Goal: Task Accomplishment & Management: Manage account settings

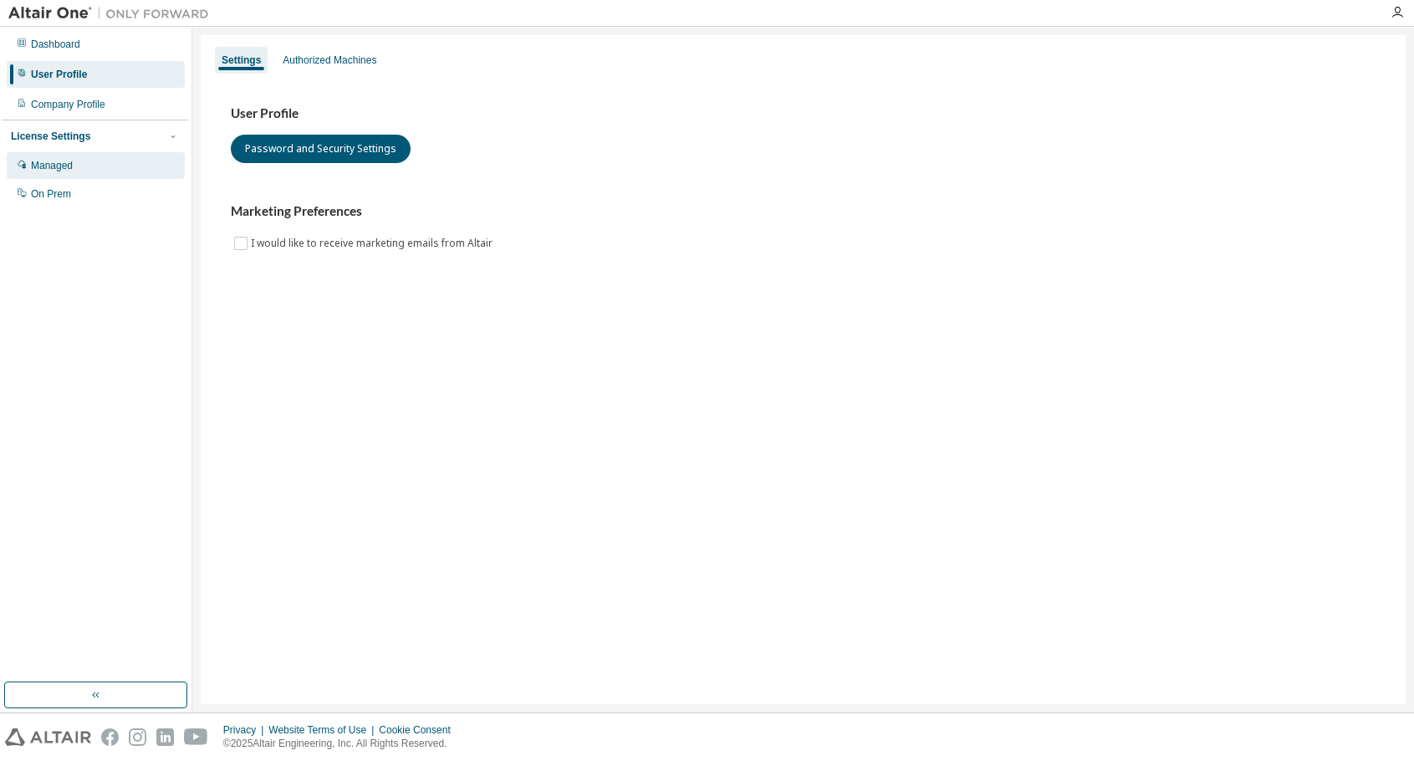
click at [76, 167] on div "Managed" at bounding box center [96, 165] width 178 height 27
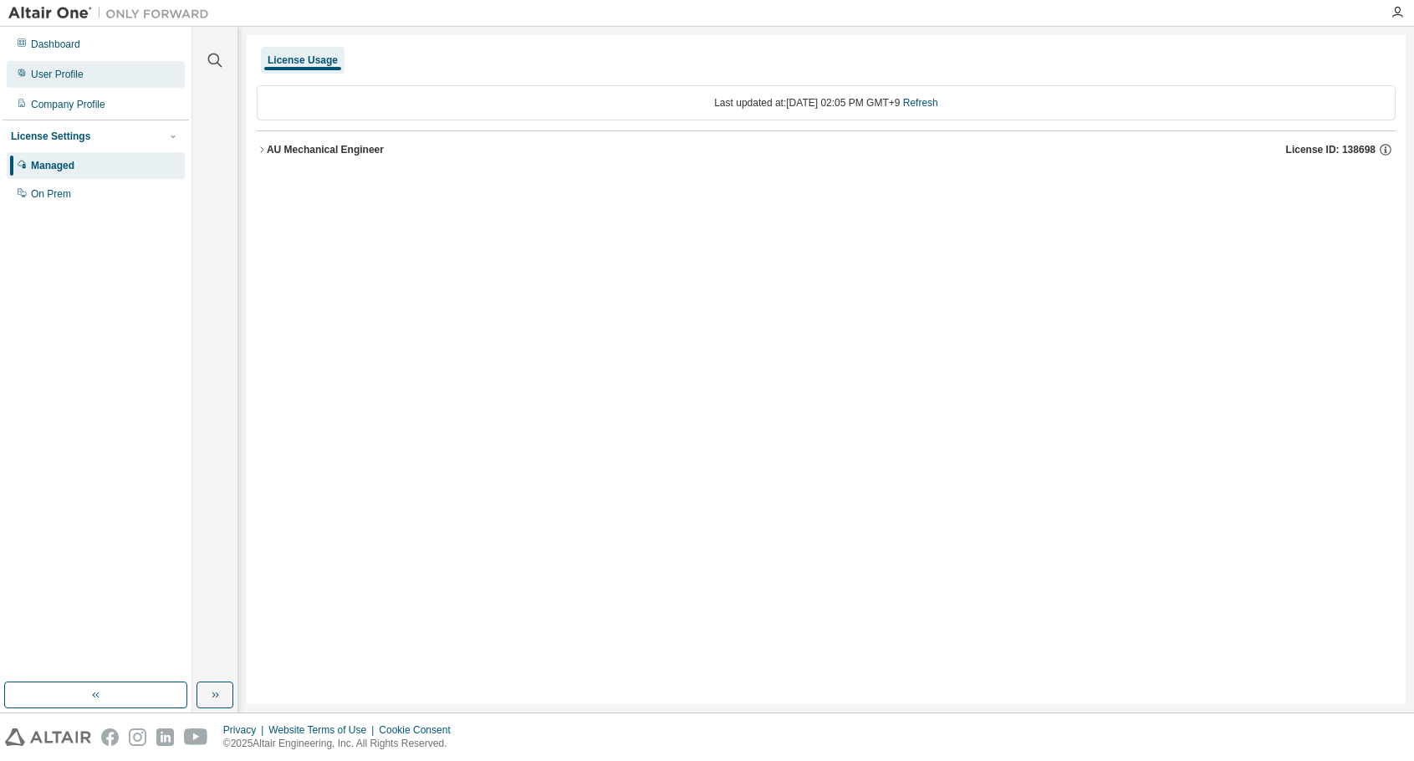
click at [70, 71] on div "User Profile" at bounding box center [57, 74] width 53 height 13
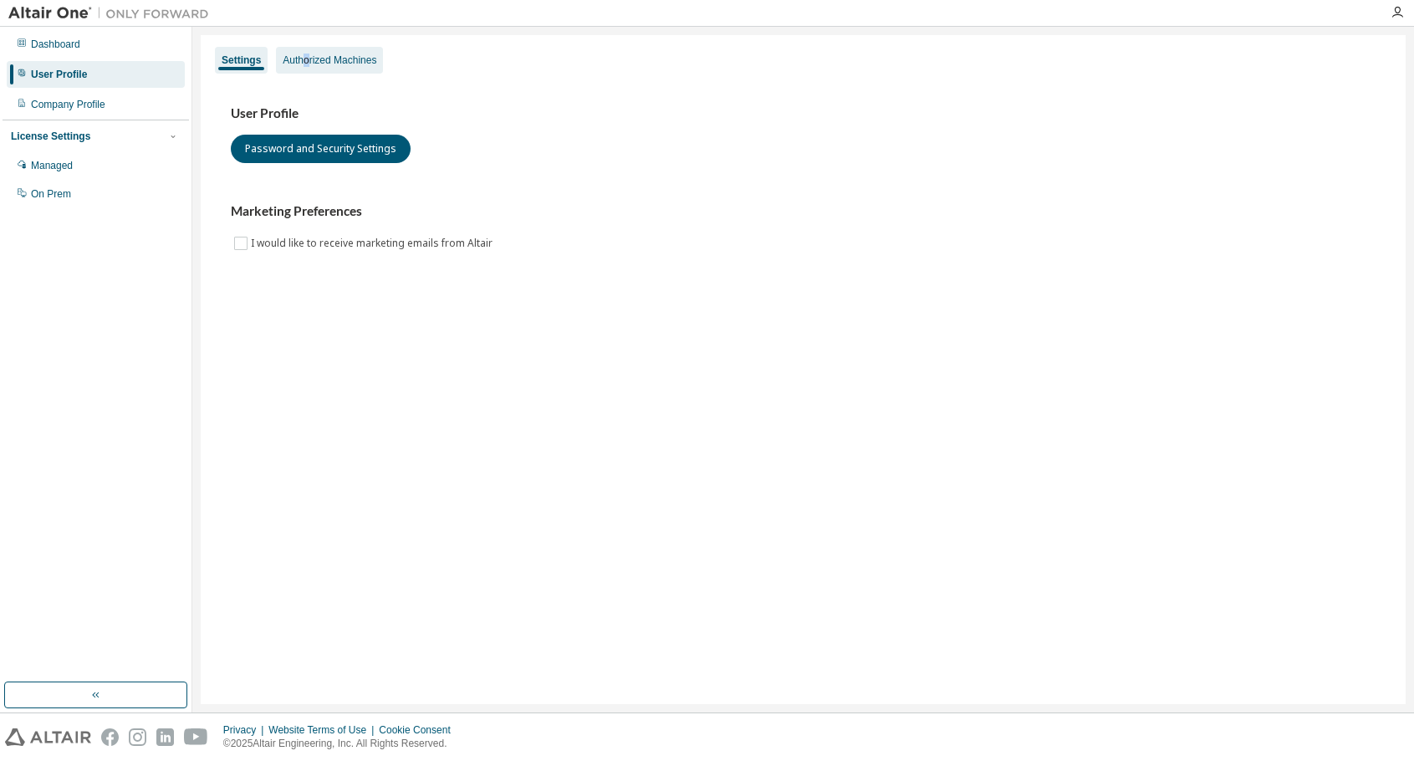
click at [306, 59] on div "Authorized Machines" at bounding box center [330, 60] width 94 height 13
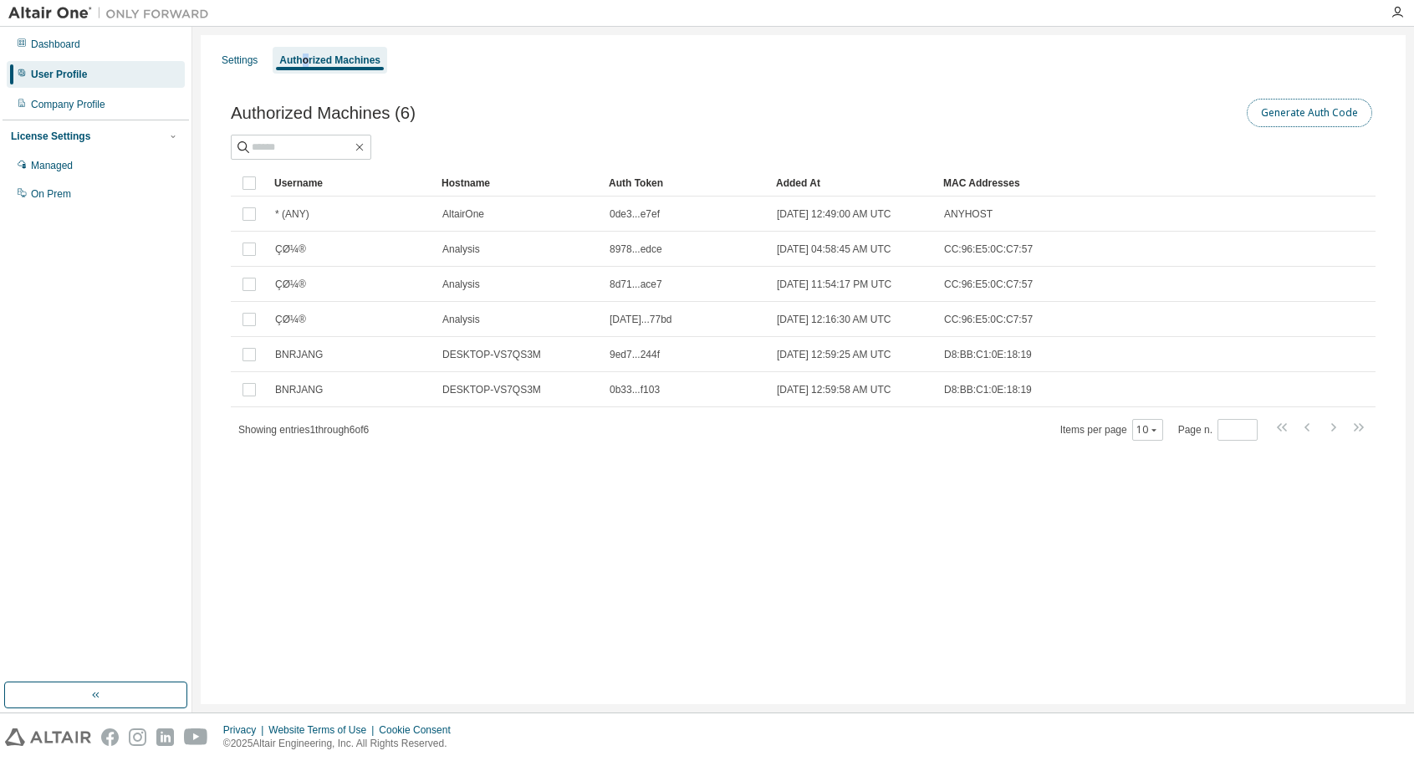
click at [1327, 110] on button "Generate Auth Code" at bounding box center [1309, 113] width 125 height 28
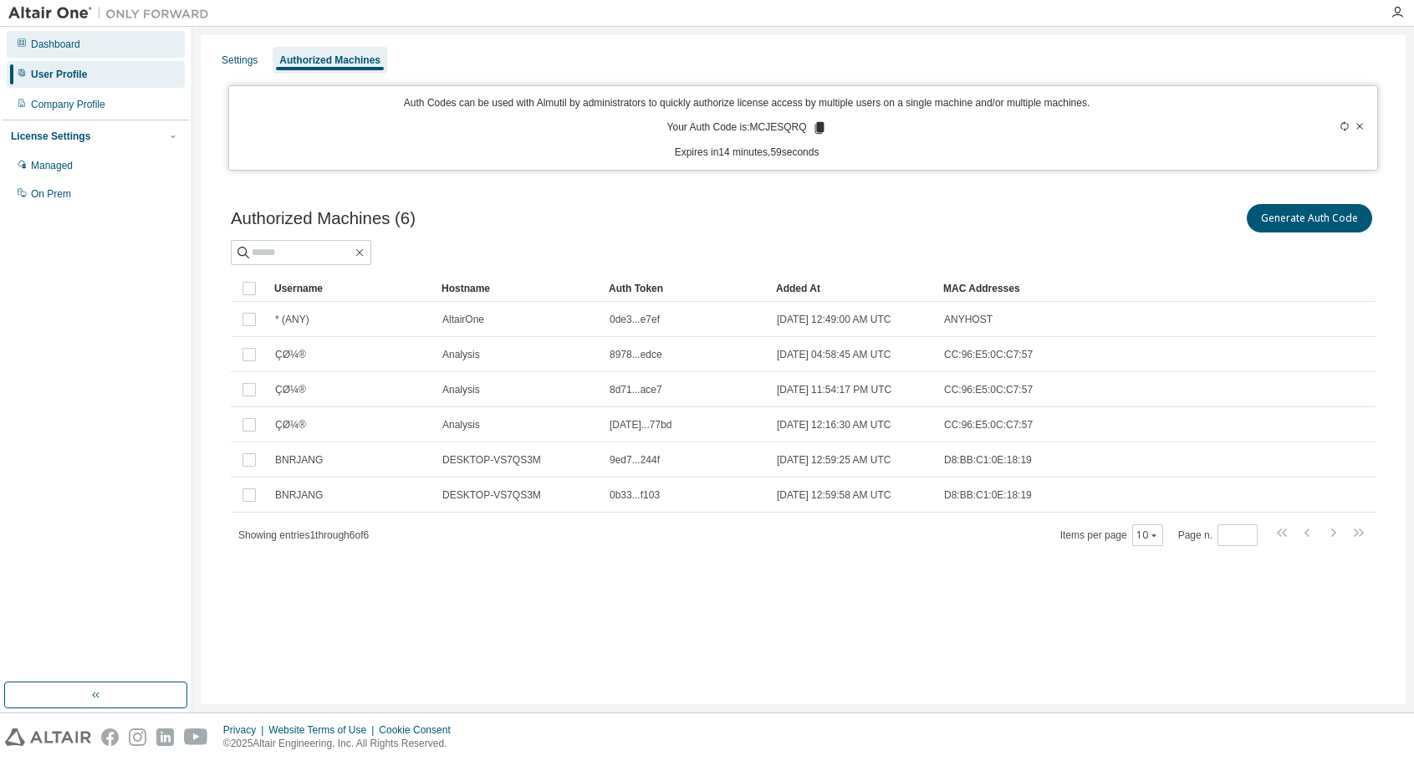
click at [72, 49] on div "Dashboard" at bounding box center [55, 44] width 49 height 13
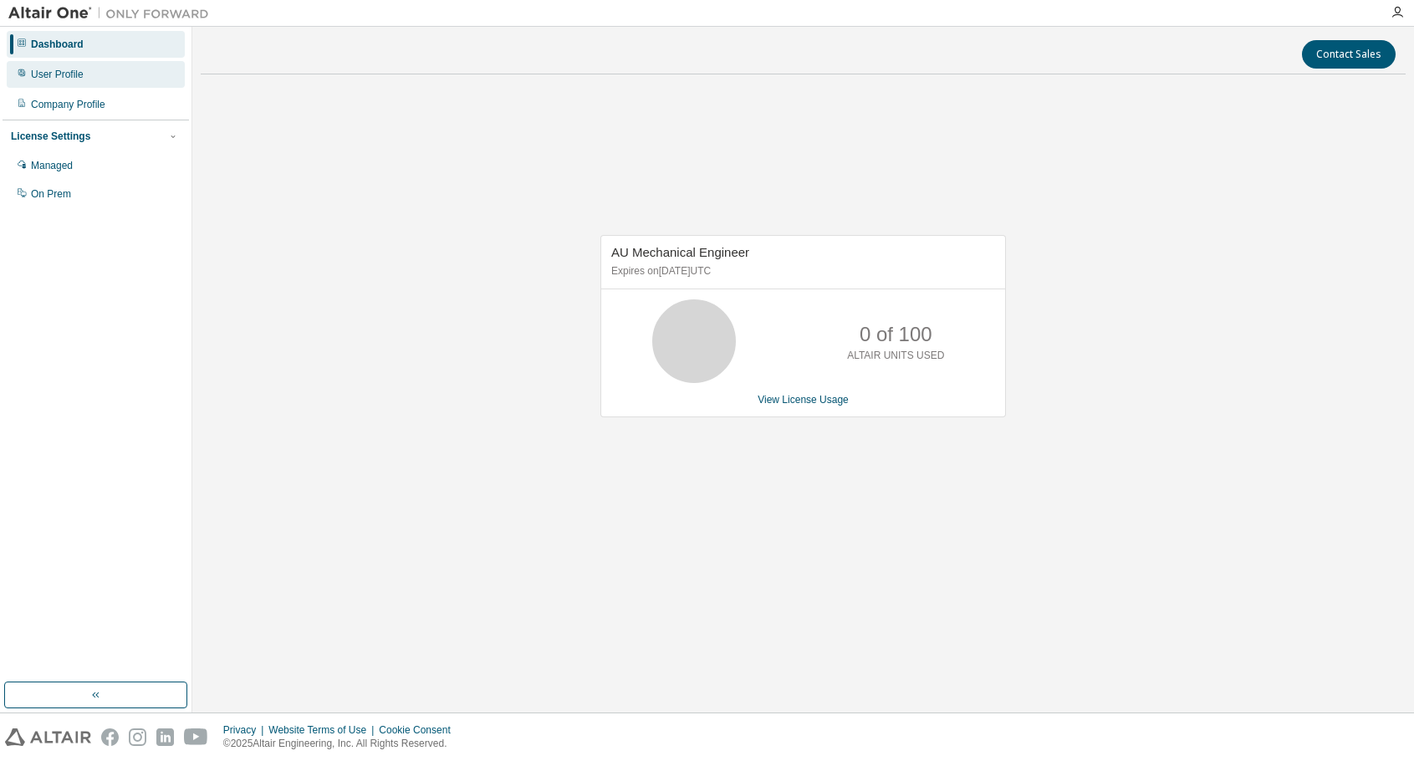
click at [55, 79] on div "User Profile" at bounding box center [57, 74] width 53 height 13
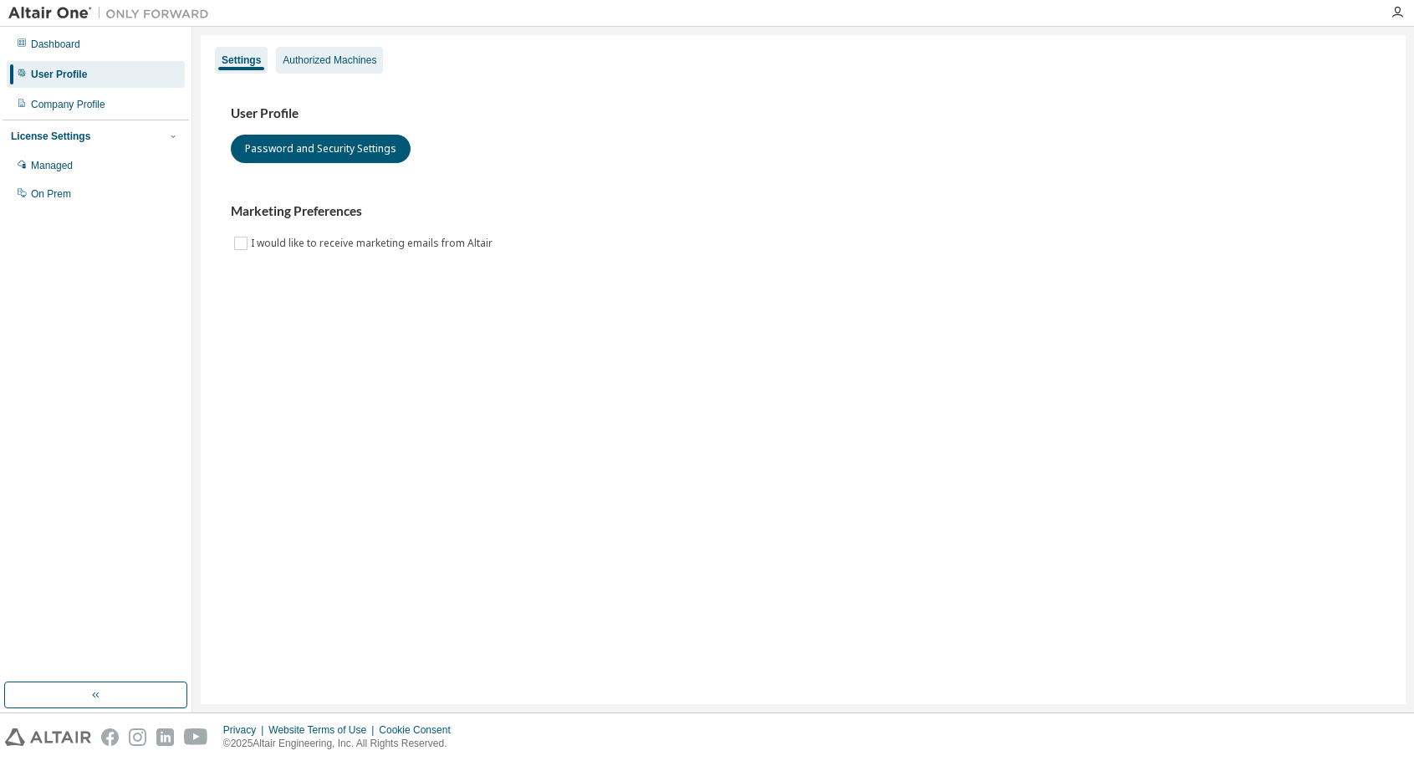
click at [342, 66] on div "Authorized Machines" at bounding box center [330, 60] width 94 height 13
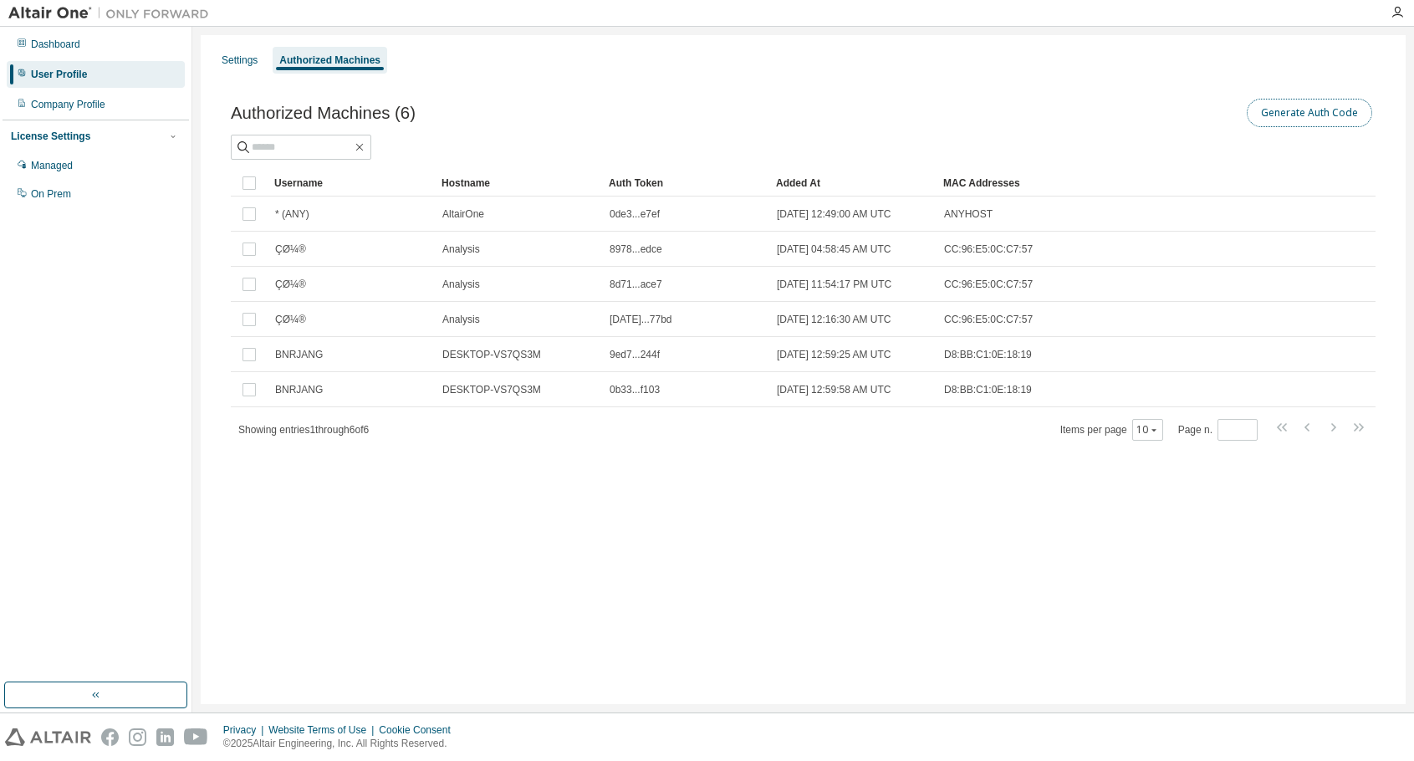
click at [1312, 115] on button "Generate Auth Code" at bounding box center [1309, 113] width 125 height 28
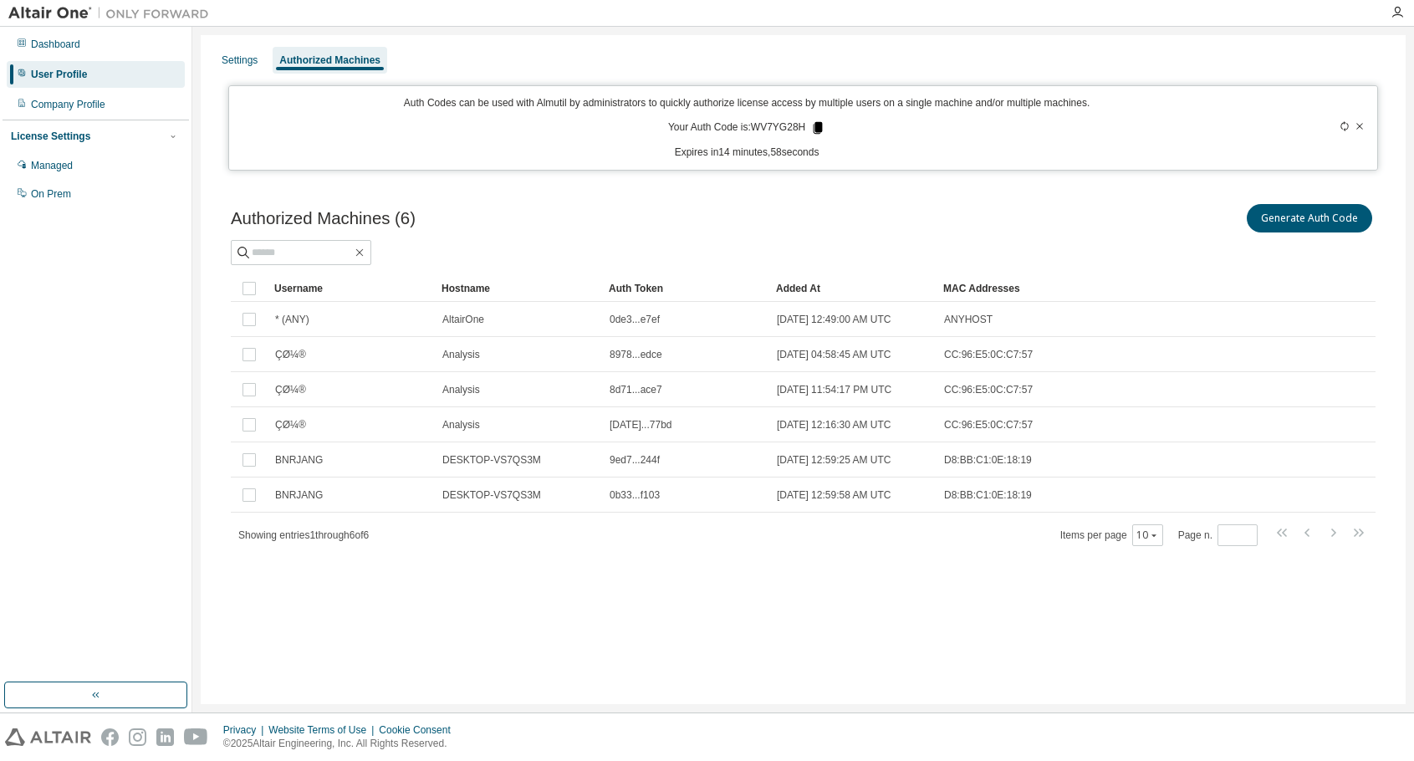
click at [819, 123] on icon at bounding box center [818, 128] width 9 height 12
